Goal: Transaction & Acquisition: Purchase product/service

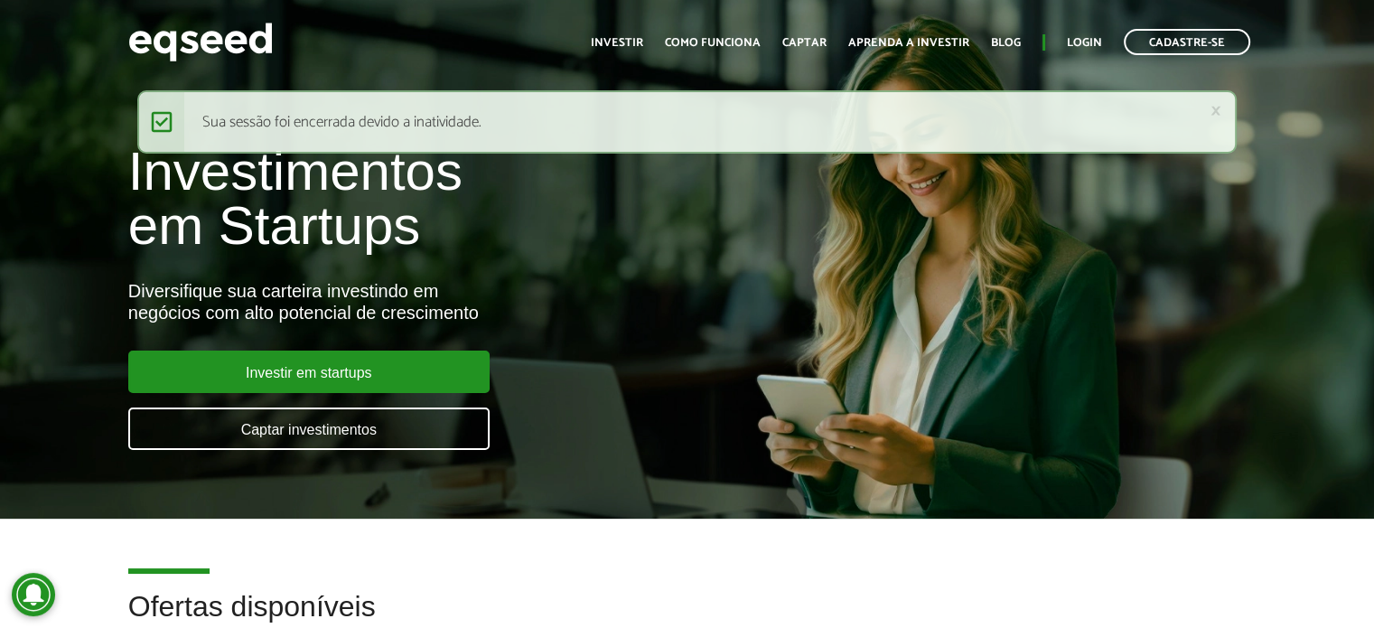
drag, startPoint x: 0, startPoint y: 0, endPoint x: 1066, endPoint y: 36, distance: 1066.4
click at [1066, 36] on ul "Início Investir Como funciona Captar Aprenda a investir Blog Login Cadastre-se" at bounding box center [920, 42] width 677 height 26
click at [1084, 43] on link "Login" at bounding box center [1084, 43] width 35 height 12
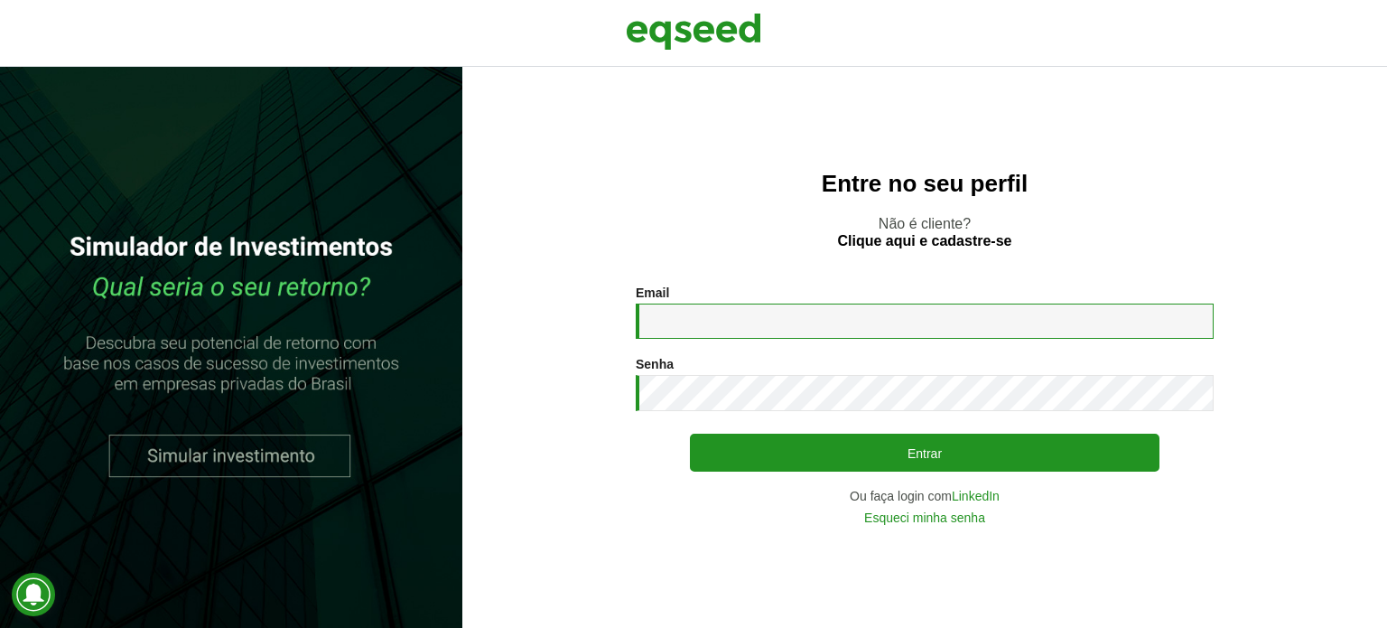
type input "**********"
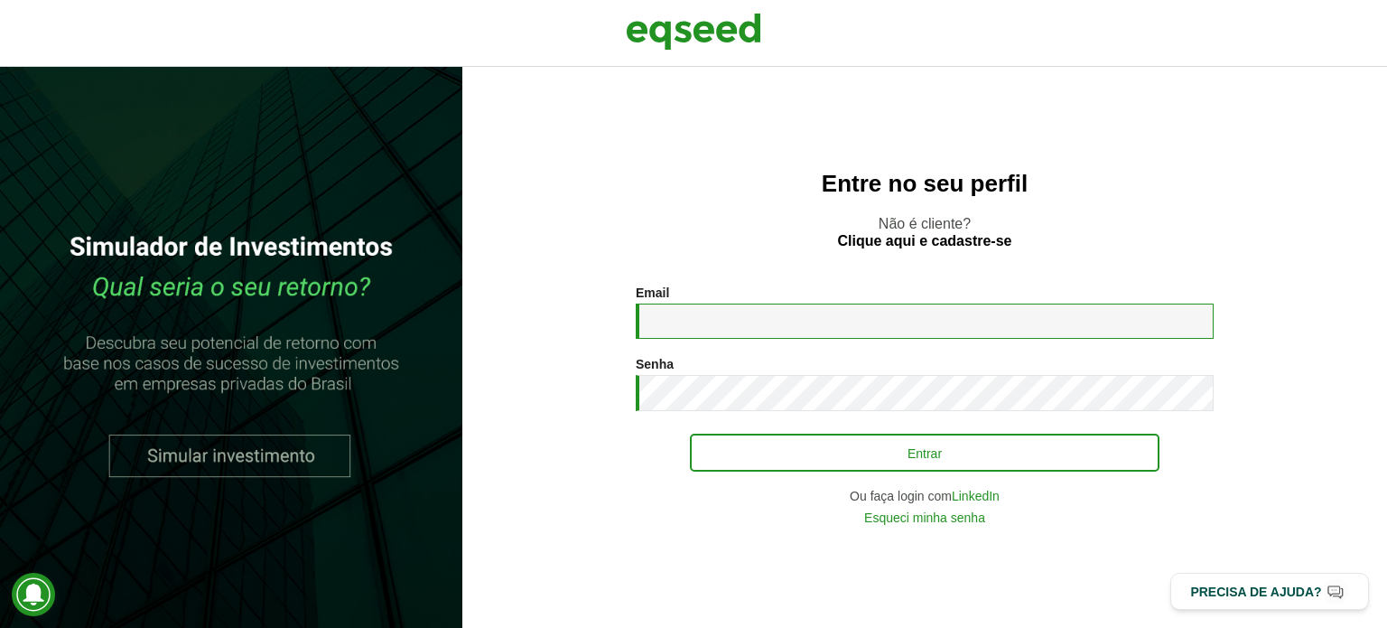
type input "**********"
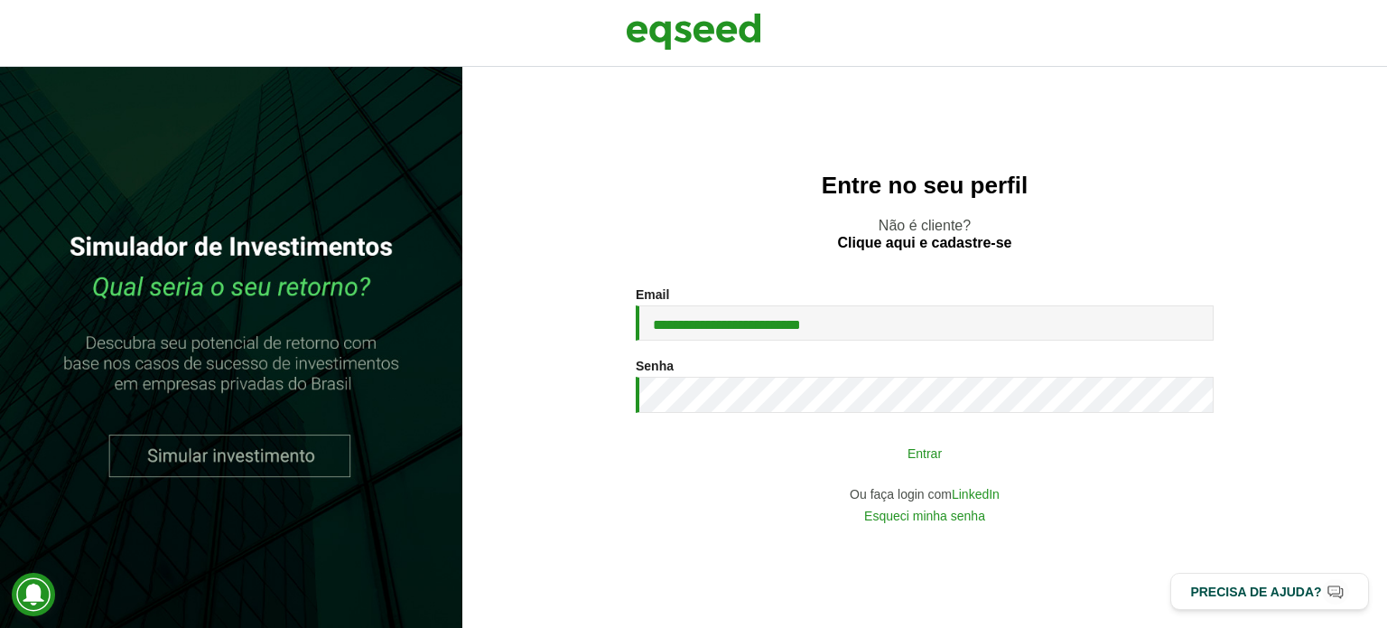
click at [879, 454] on button "Entrar" at bounding box center [925, 452] width 470 height 34
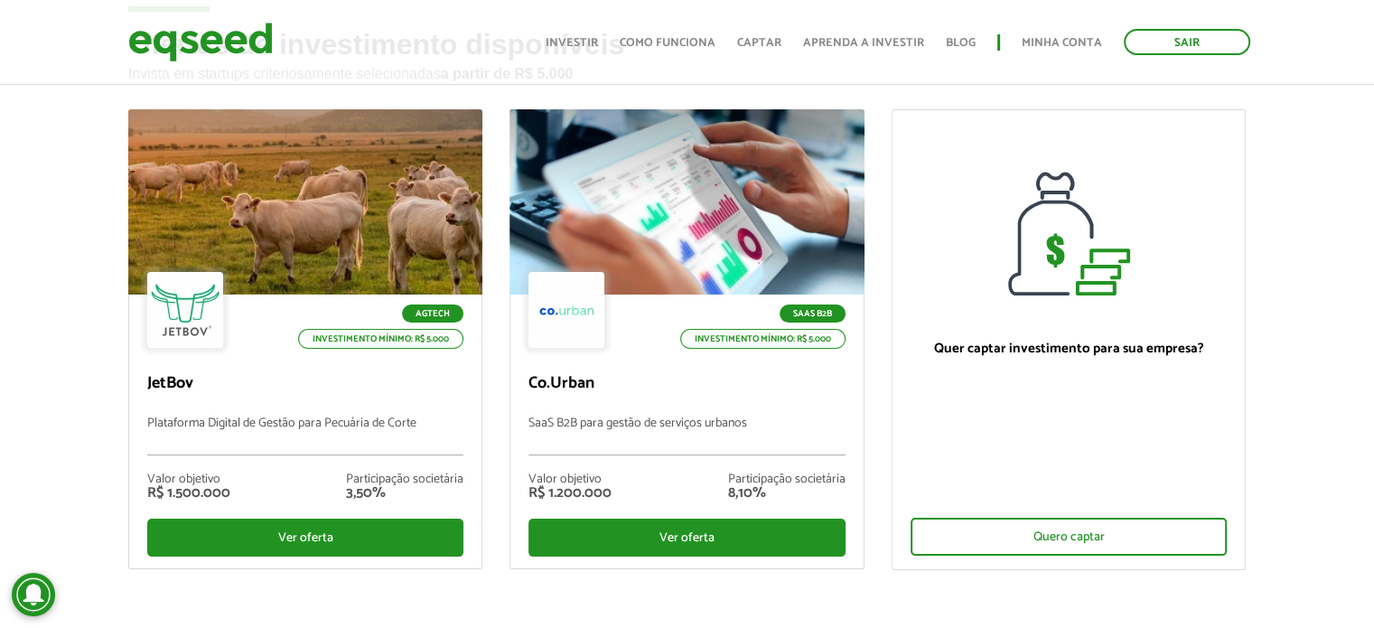
scroll to position [134, 0]
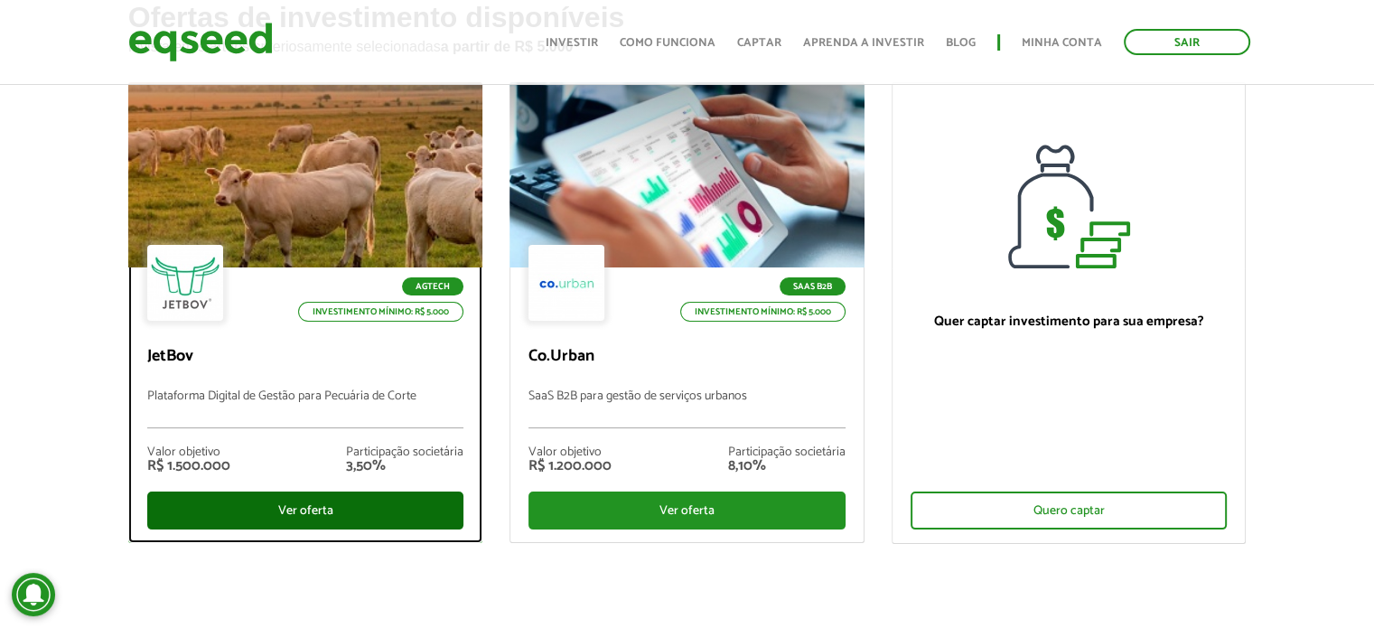
click at [343, 512] on div "Ver oferta" at bounding box center [305, 510] width 317 height 38
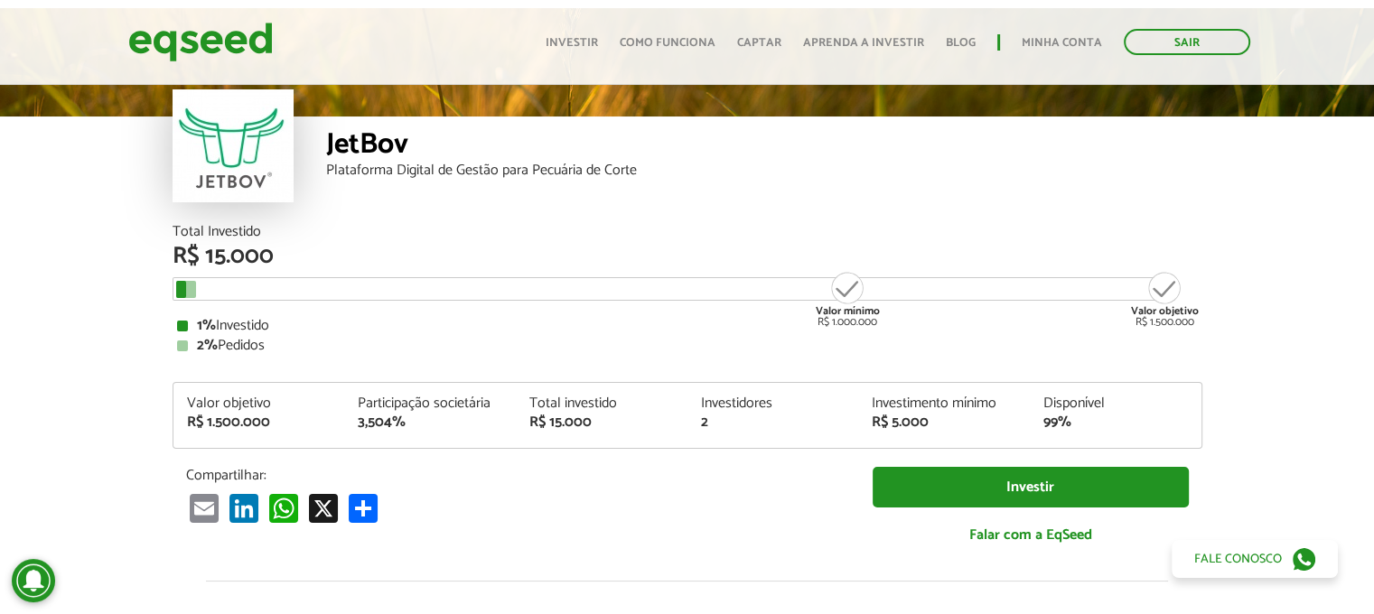
scroll to position [66, 0]
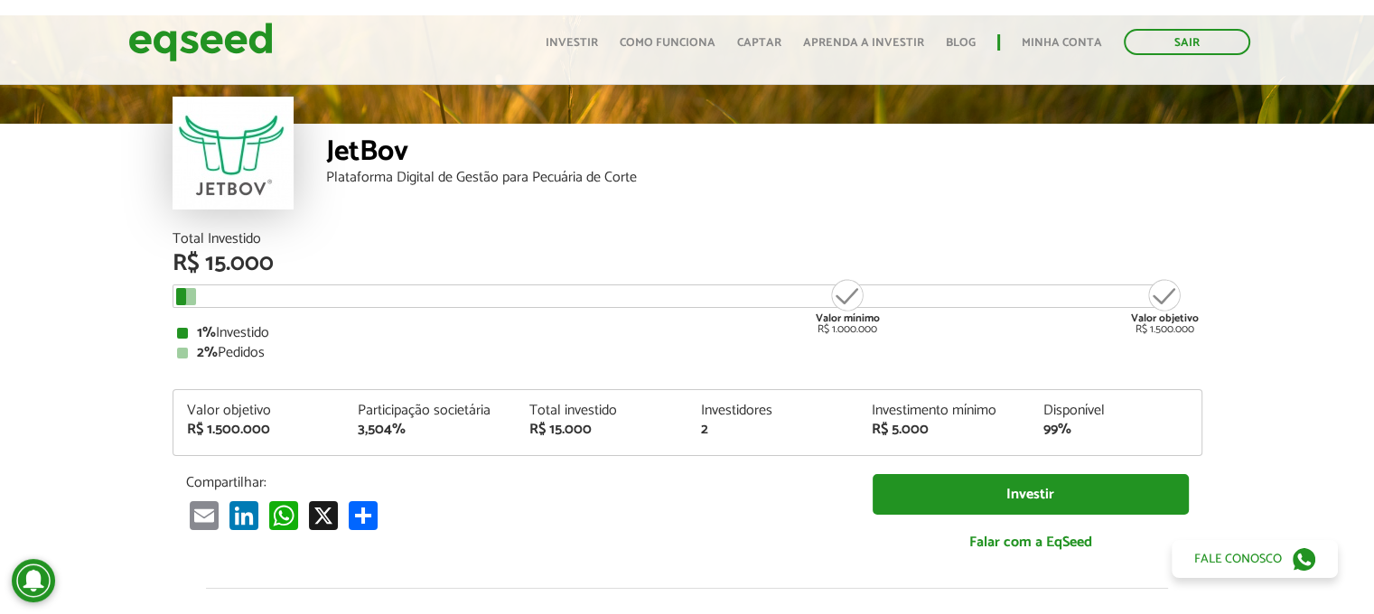
click at [1373, 44] on html "Sair Toggle navigation Toggle navigation Início Investir 2" at bounding box center [687, 241] width 1374 height 614
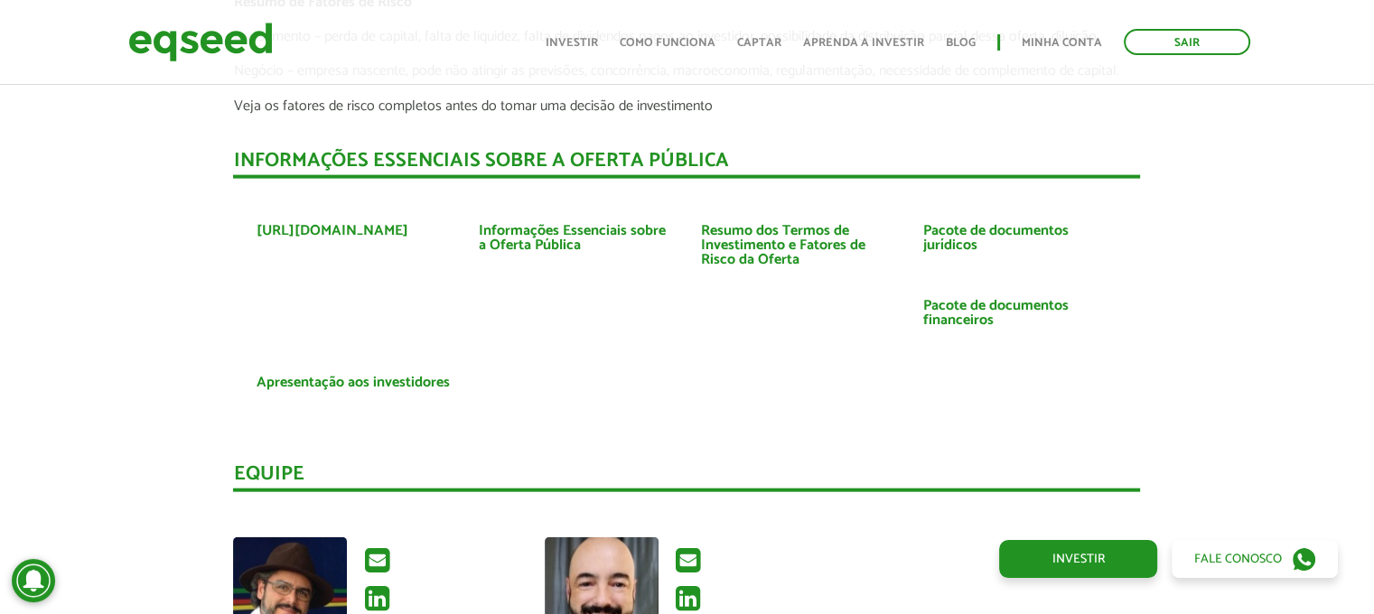
scroll to position [4066, 0]
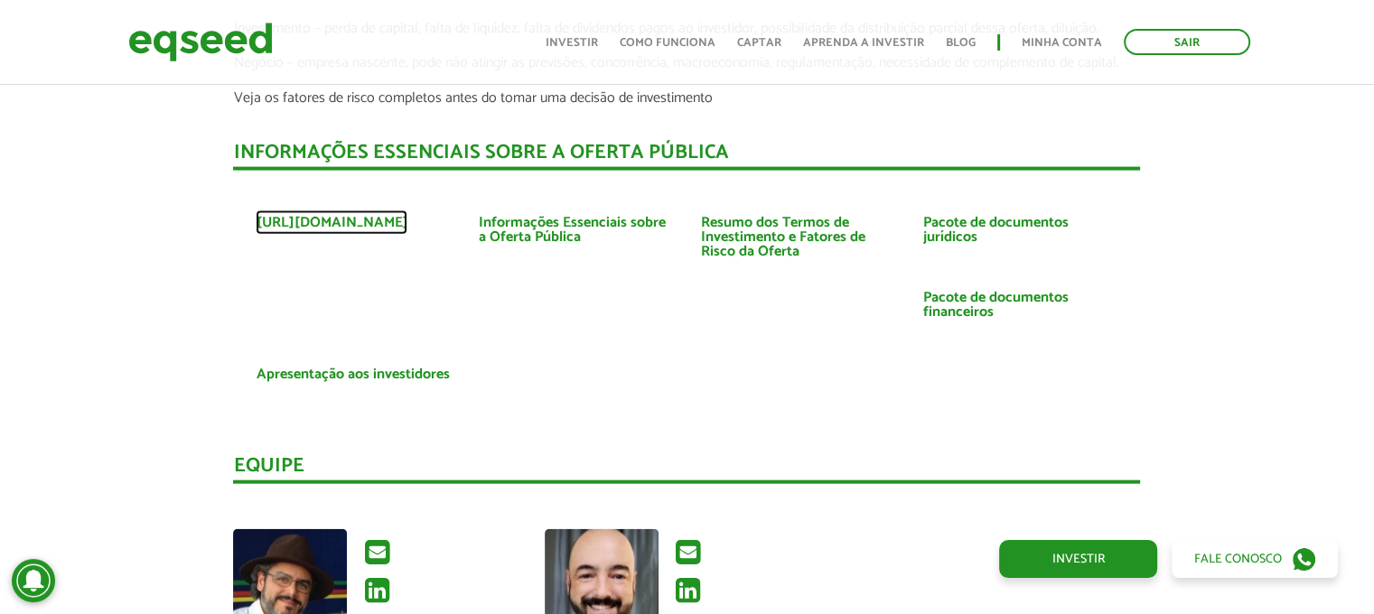
click at [355, 216] on link "https://www.jetbov.com" at bounding box center [332, 223] width 152 height 14
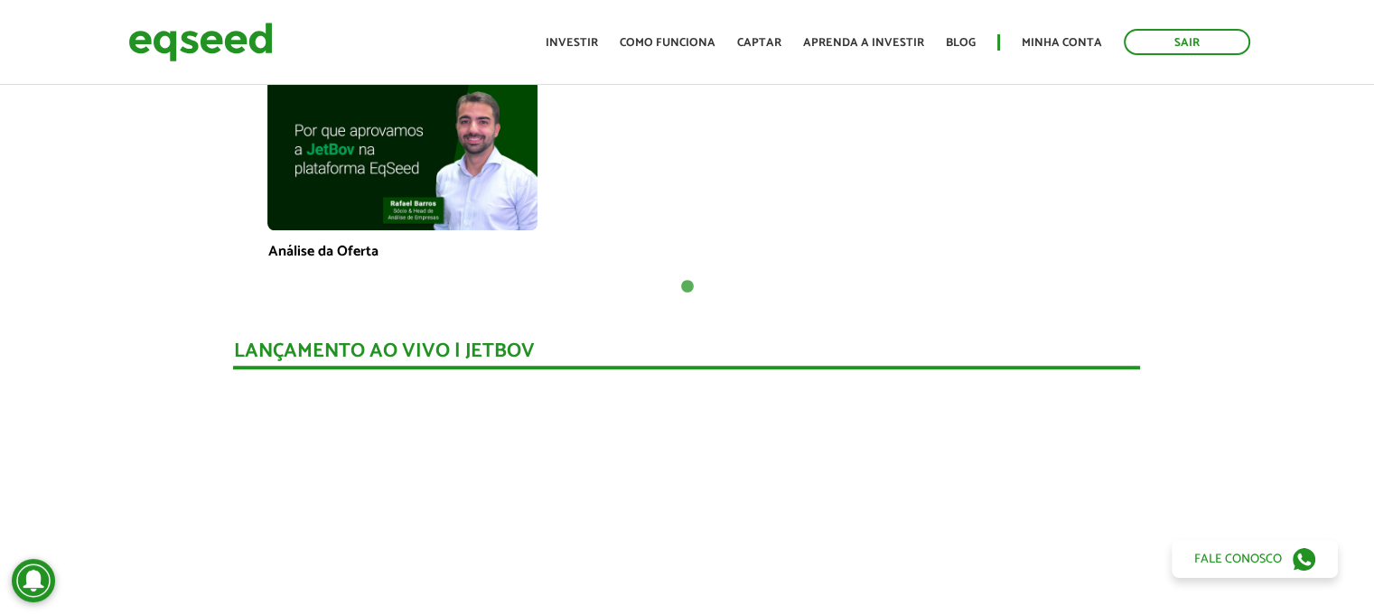
scroll to position [0, 0]
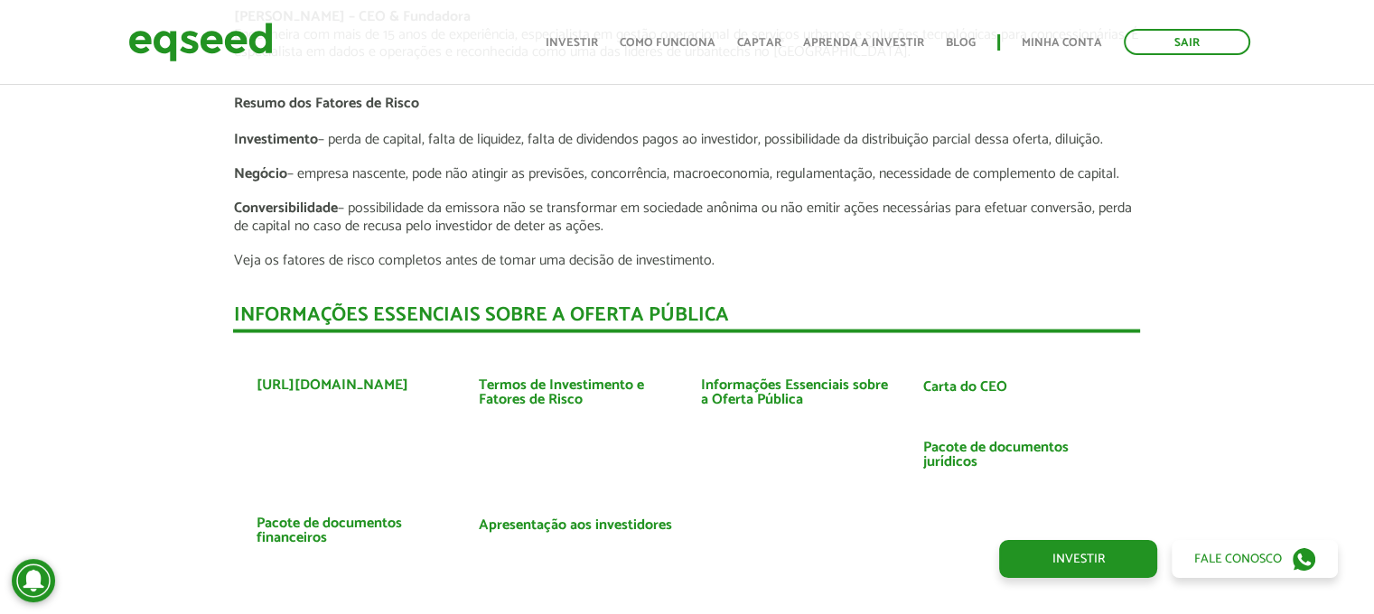
scroll to position [3288, 0]
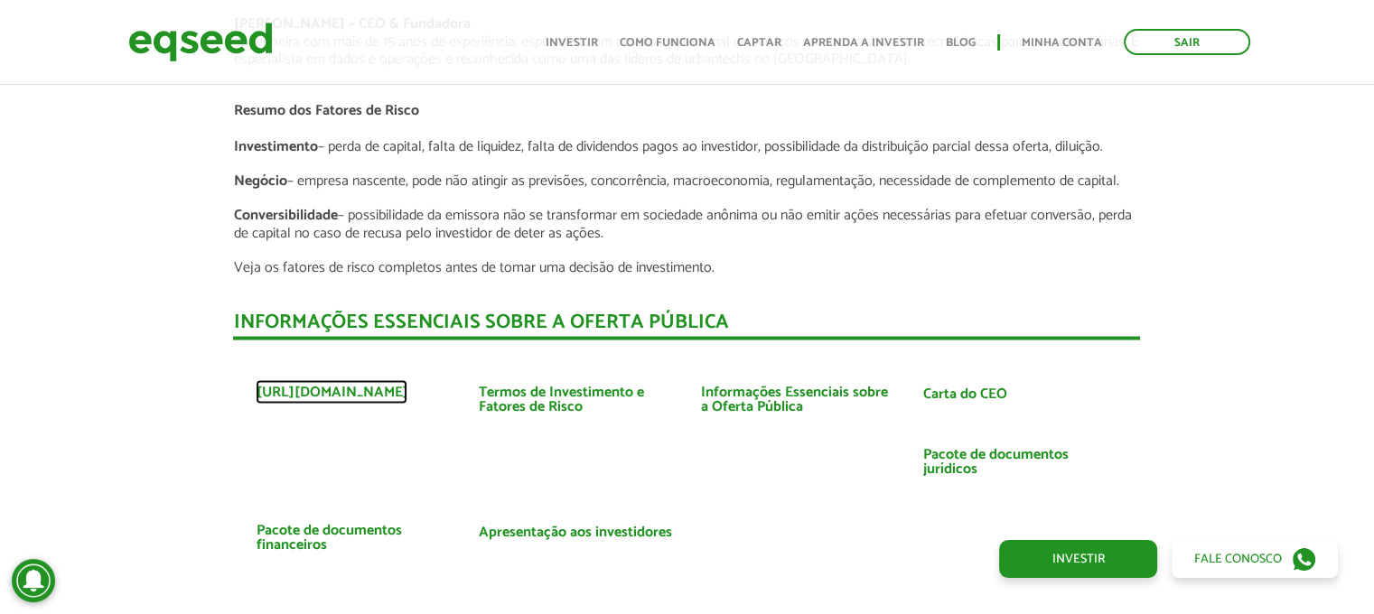
click at [362, 385] on link "https://www.courban.com.br/" at bounding box center [332, 392] width 152 height 14
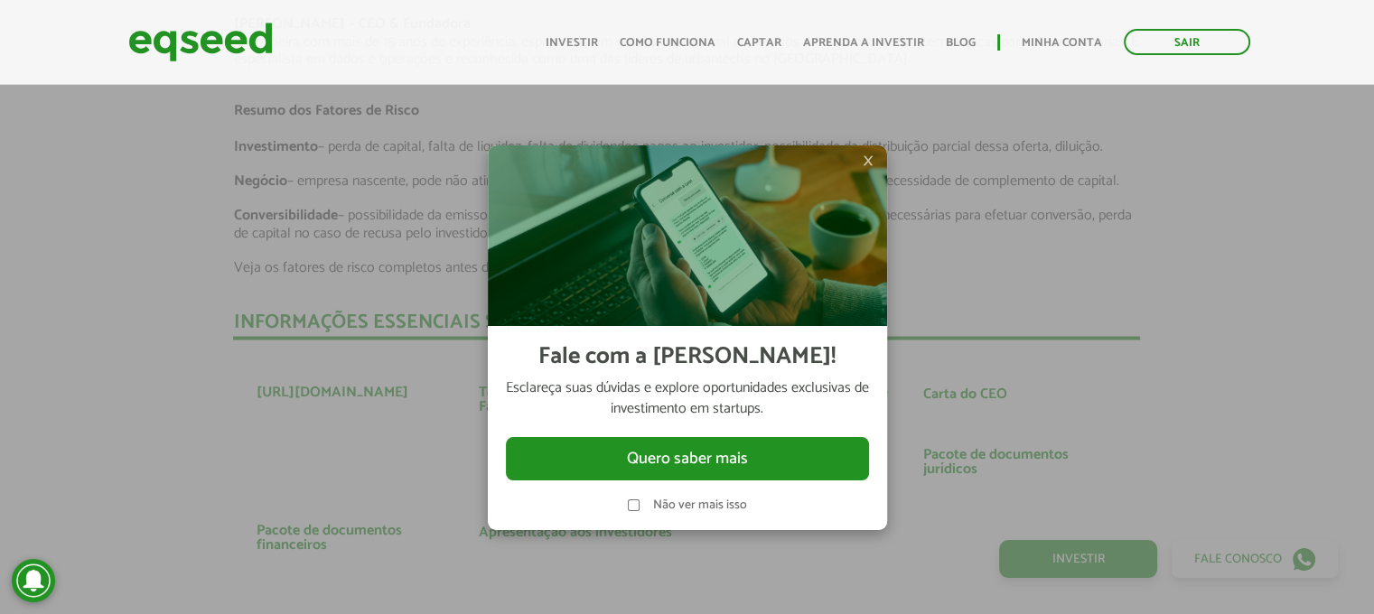
click at [869, 165] on span "×" at bounding box center [868, 161] width 11 height 22
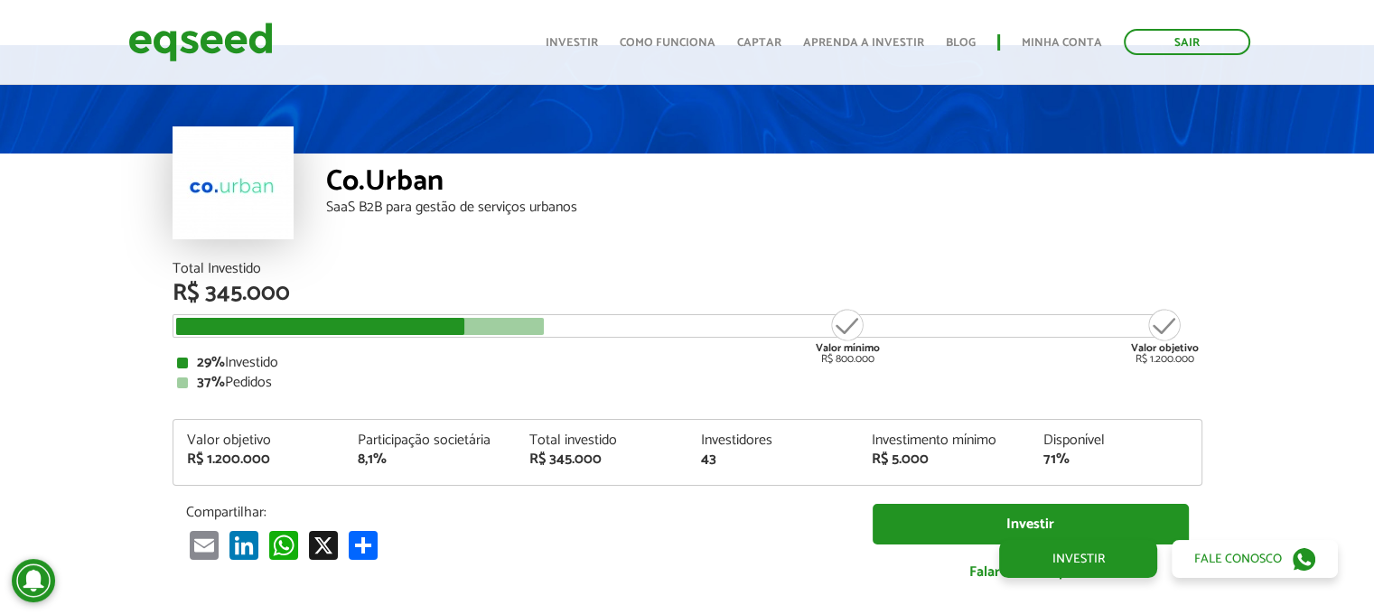
scroll to position [0, 0]
